Goal: Find specific page/section: Find specific page/section

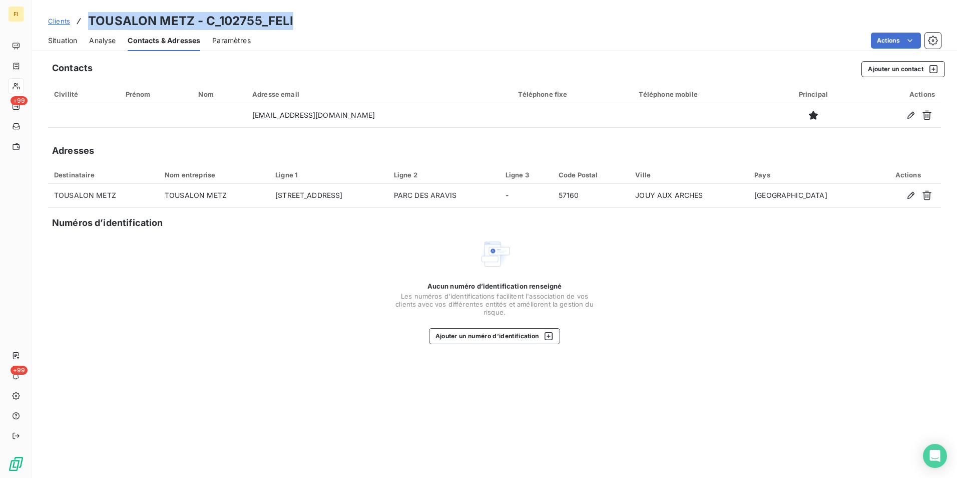
click at [61, 39] on span "Situation" at bounding box center [62, 41] width 29 height 10
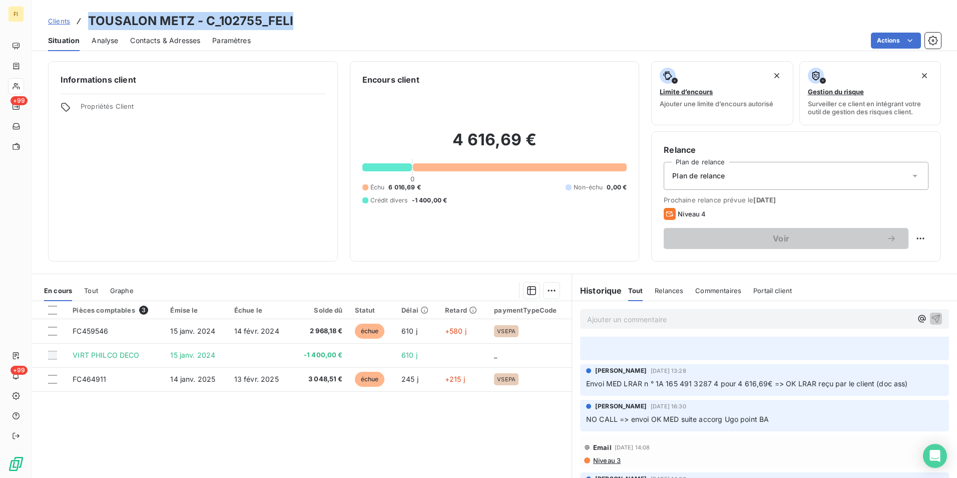
scroll to position [200, 0]
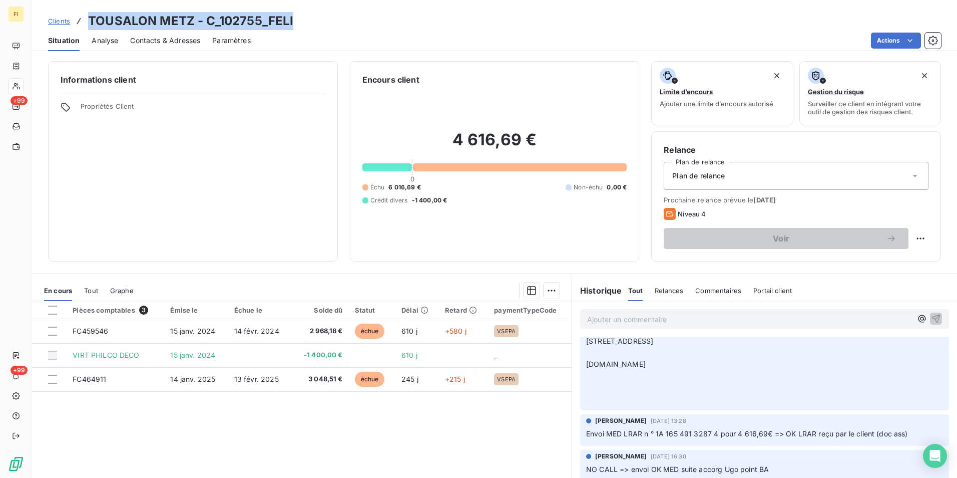
drag, startPoint x: 63, startPoint y: 21, endPoint x: 67, endPoint y: 24, distance: 5.4
click at [63, 21] on span "Clients" at bounding box center [59, 21] width 22 height 8
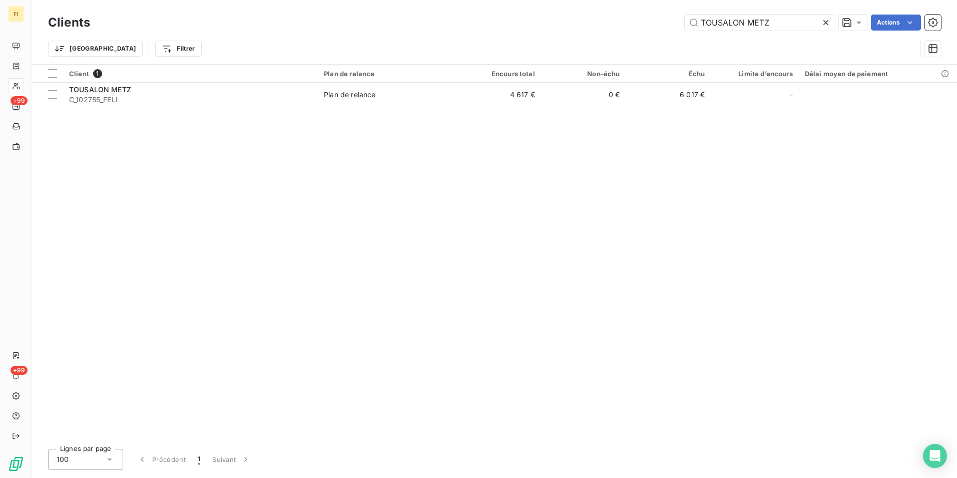
drag, startPoint x: 795, startPoint y: 25, endPoint x: 530, endPoint y: 19, distance: 265.4
click at [537, 19] on div "TOUSALON METZ Actions" at bounding box center [521, 23] width 839 height 16
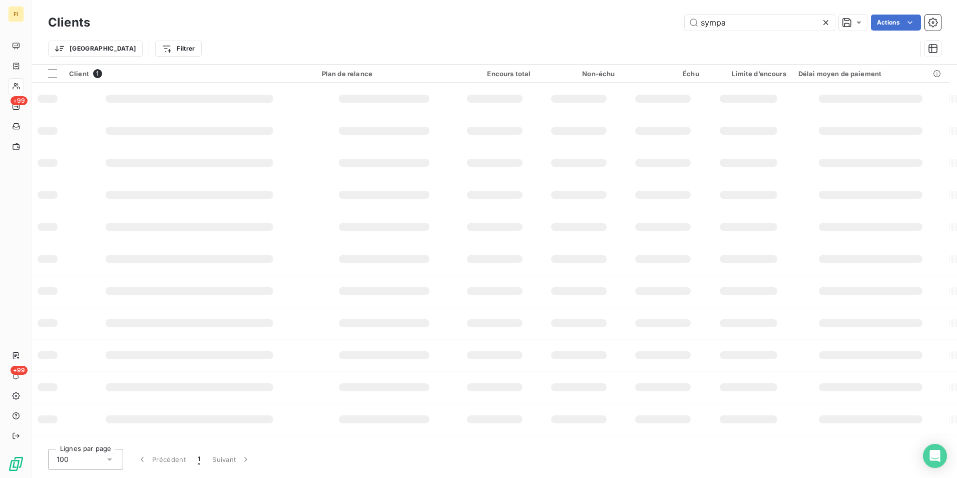
type input "sympa"
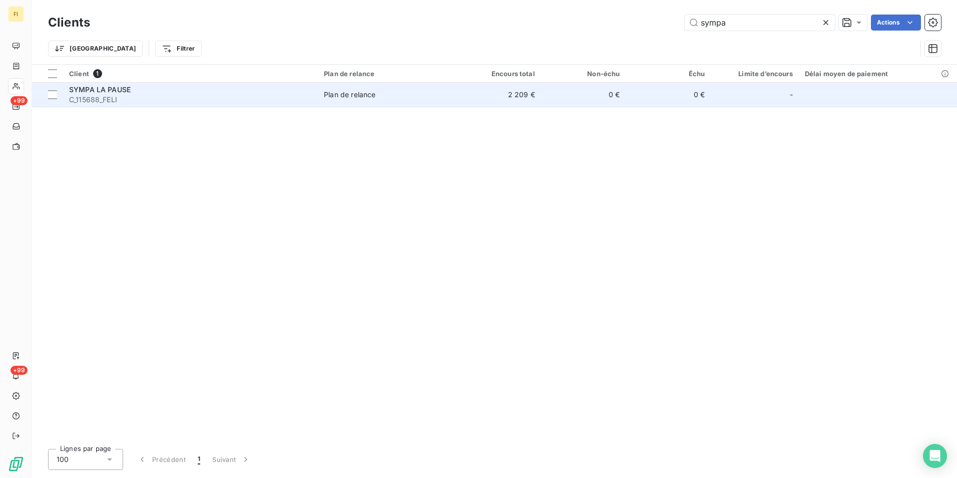
click at [518, 99] on td "2 209 €" at bounding box center [498, 95] width 85 height 24
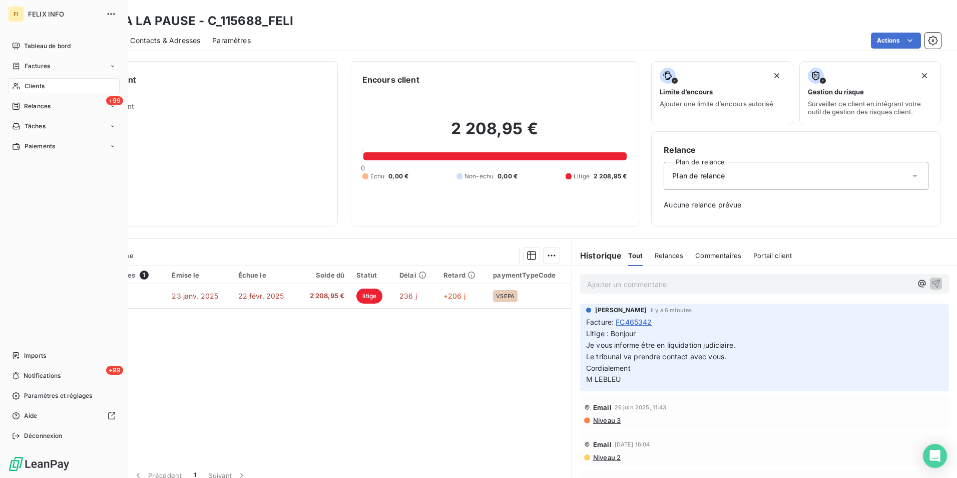
click at [25, 79] on div "Clients" at bounding box center [64, 86] width 112 height 16
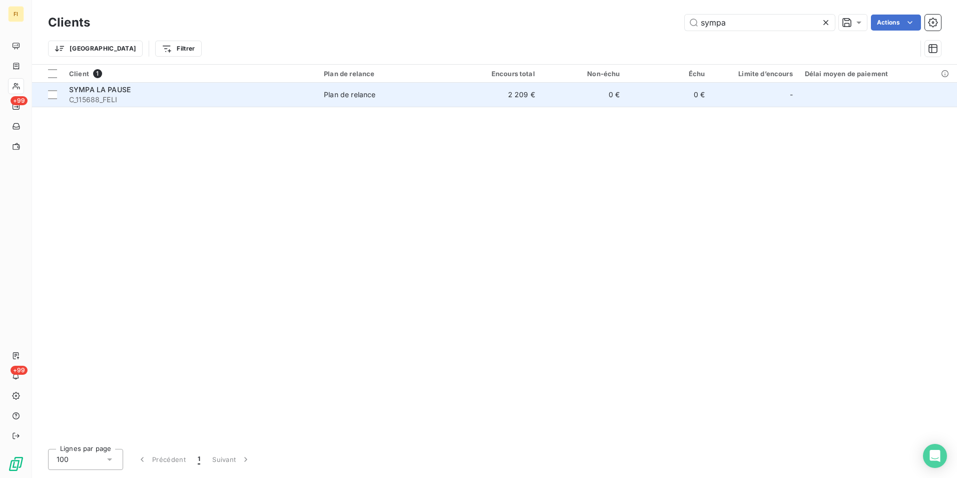
click at [446, 99] on span "Plan de relance" at bounding box center [387, 95] width 126 height 10
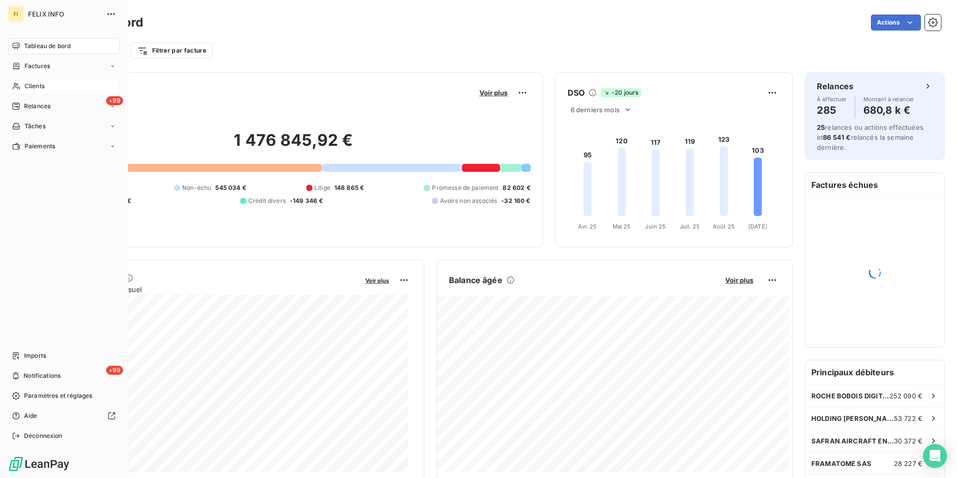
click at [43, 80] on div "Clients" at bounding box center [64, 86] width 112 height 16
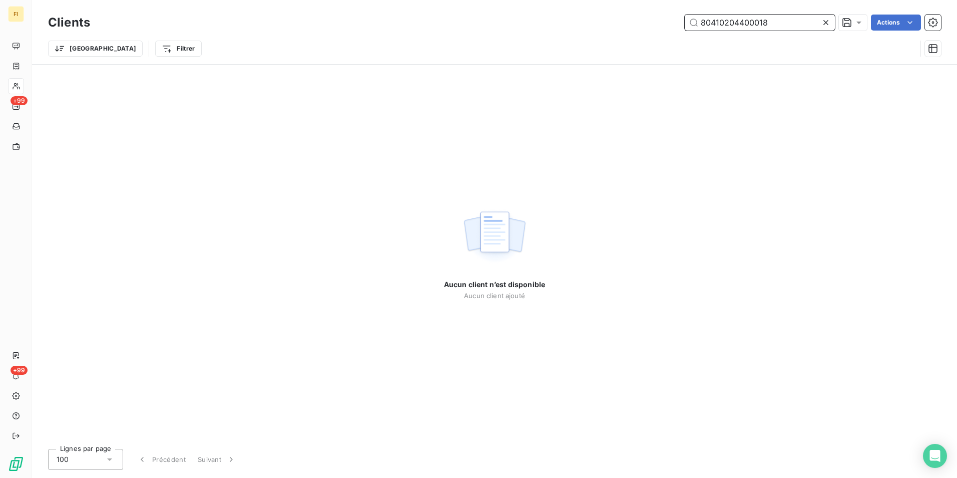
drag, startPoint x: 799, startPoint y: 20, endPoint x: 560, endPoint y: 17, distance: 239.3
click at [587, 15] on div "80410204400018 Actions" at bounding box center [521, 23] width 839 height 16
paste input "MEADVE"
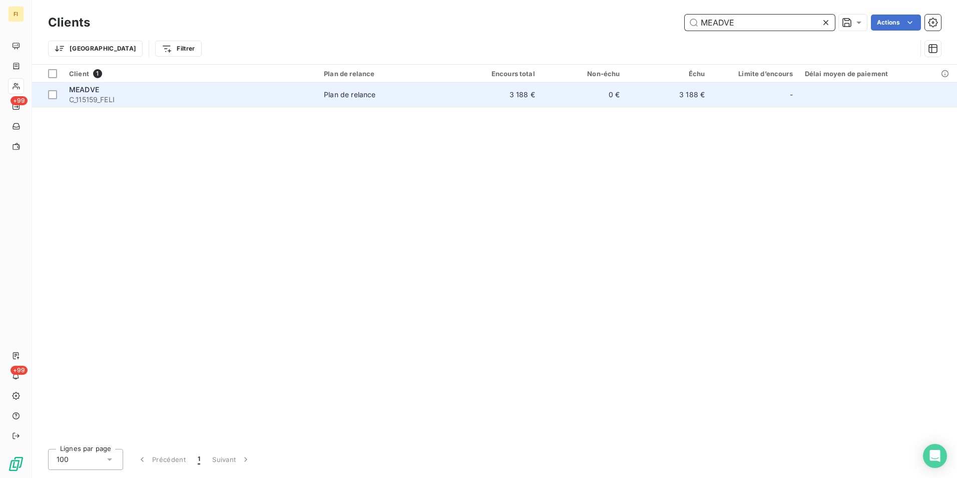
type input "MEADVE"
click at [535, 96] on td "3 188 €" at bounding box center [498, 95] width 85 height 24
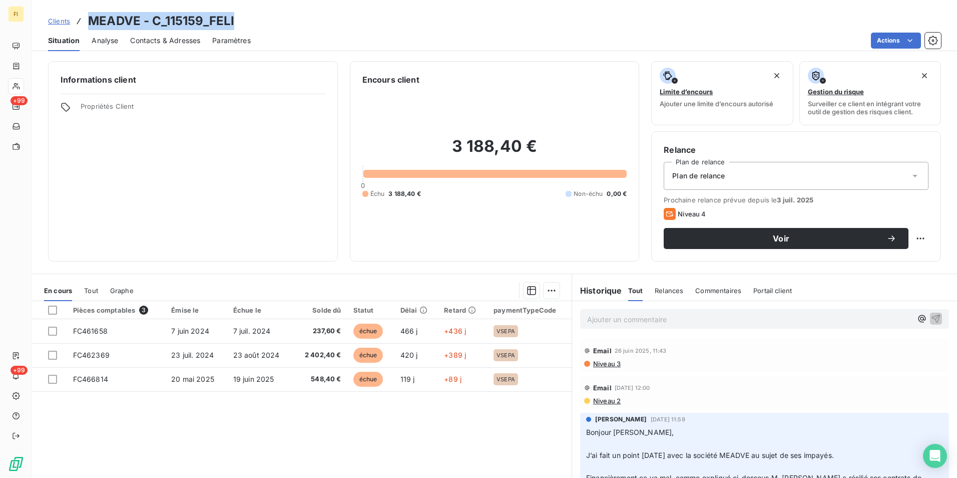
drag, startPoint x: 239, startPoint y: 18, endPoint x: 91, endPoint y: 17, distance: 148.7
click at [91, 17] on div "Clients MEADVE - C_115159_FELI" at bounding box center [494, 21] width 925 height 18
copy h3 "MEADVE - C_115159_FELI"
